Goal: Book appointment/travel/reservation

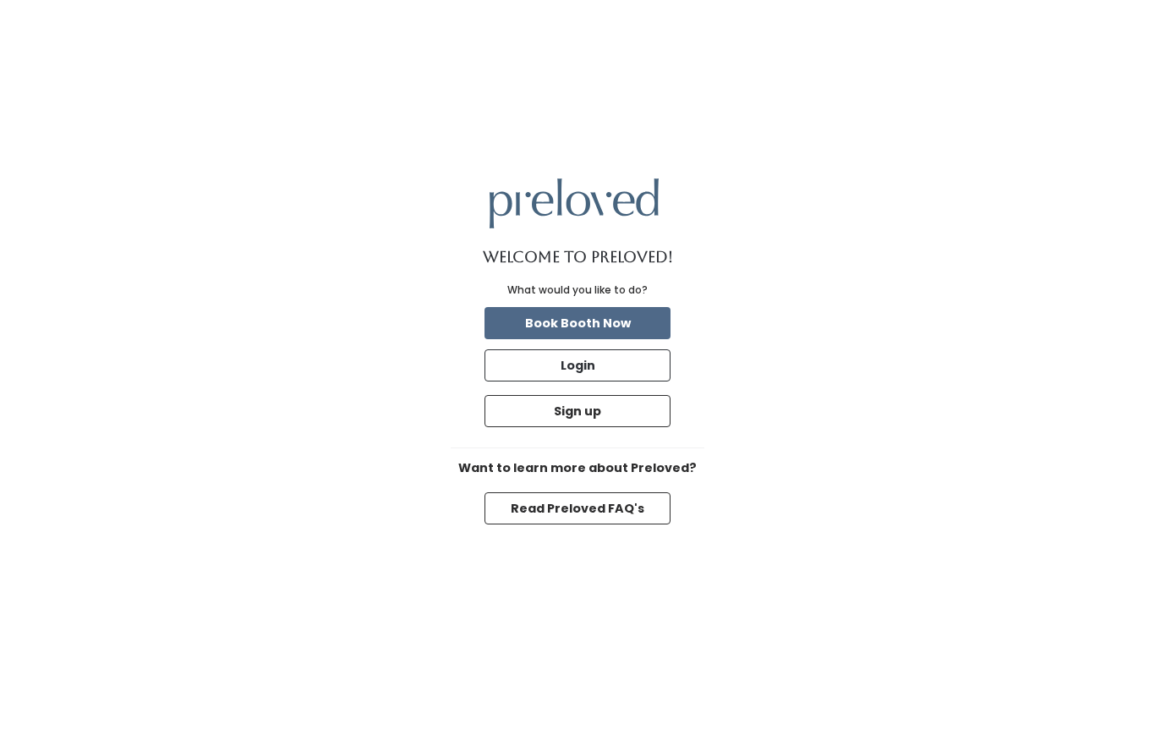
click at [626, 329] on button "Book Booth Now" at bounding box center [577, 323] width 186 height 32
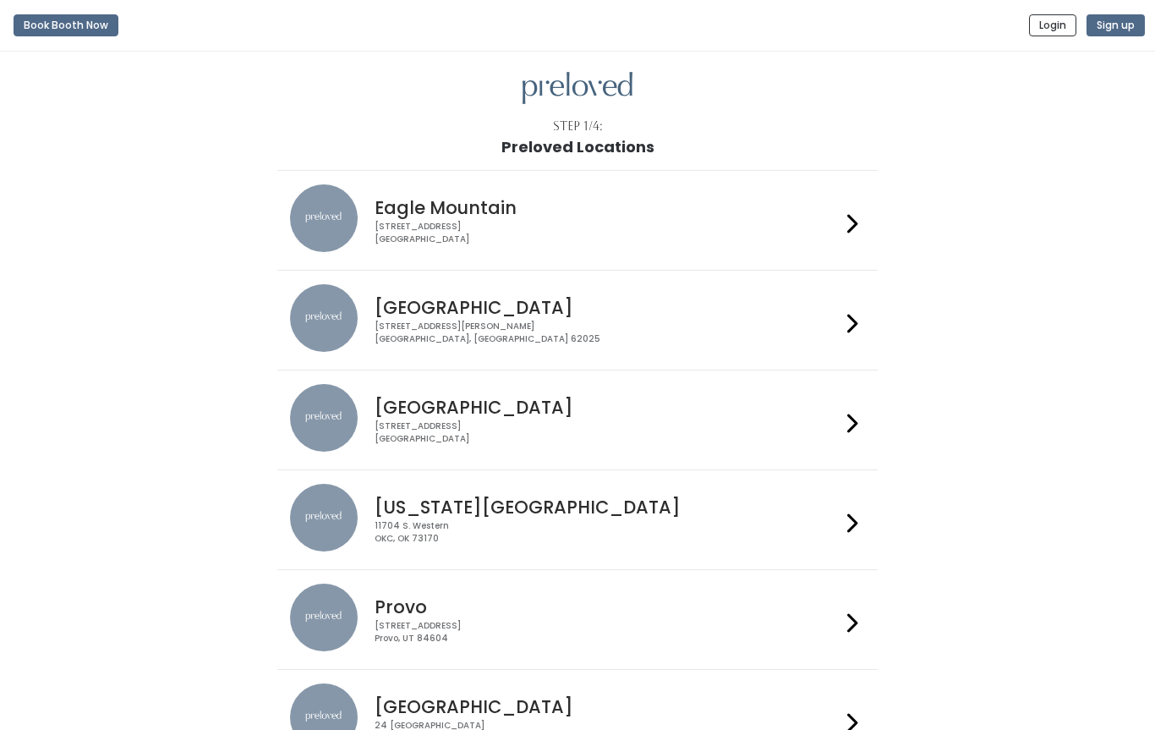
click at [517, 517] on div "Oklahoma City 11704 S. Western OKC, OK 73170" at bounding box center [604, 514] width 472 height 61
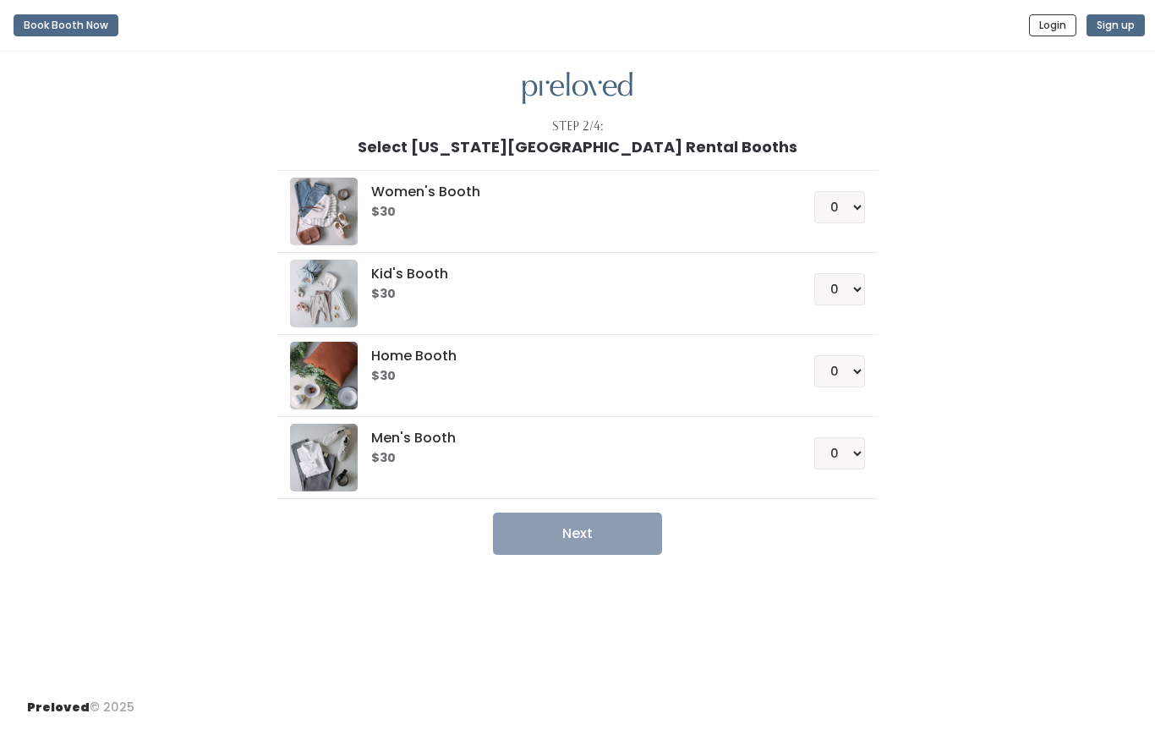
click at [503, 219] on h6 "$30" at bounding box center [572, 212] width 402 height 14
click at [849, 374] on select "0 1 2 3 4" at bounding box center [839, 371] width 51 height 32
select select "1"
click at [609, 543] on button "Next" at bounding box center [577, 533] width 169 height 42
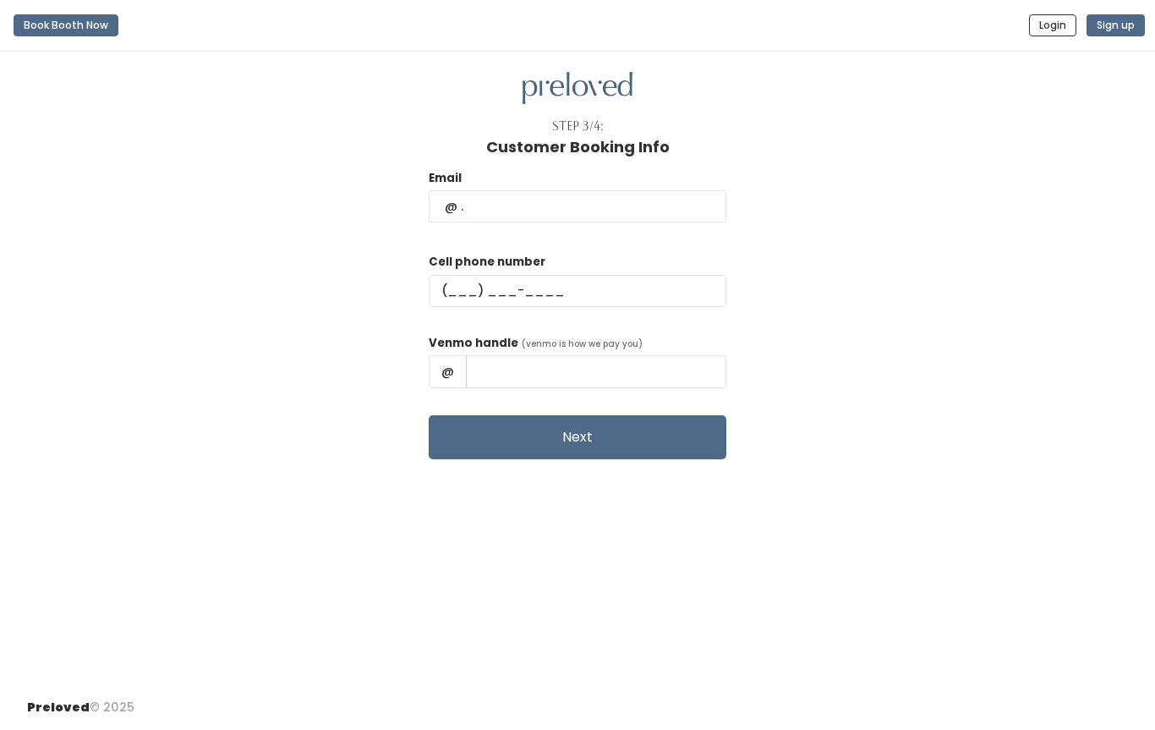
click at [605, 533] on div "Step 3/4: Customer Booking Info Email Cell phone number Venmo handle (venmo is …" at bounding box center [577, 368] width 1155 height 633
